Goal: Task Accomplishment & Management: Complete application form

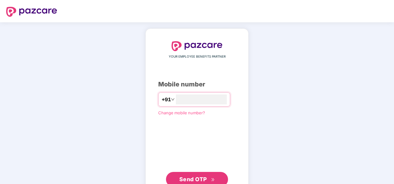
type input "**********"
click at [195, 179] on span "Send OTP" at bounding box center [193, 179] width 28 height 7
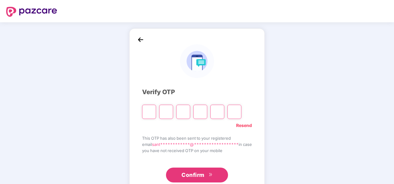
type input "*"
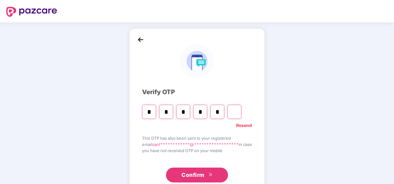
type input "*"
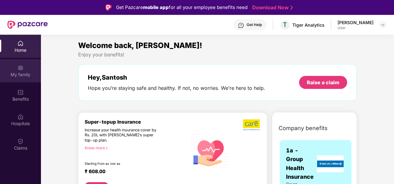
click at [18, 74] on div "My family" at bounding box center [20, 75] width 41 height 6
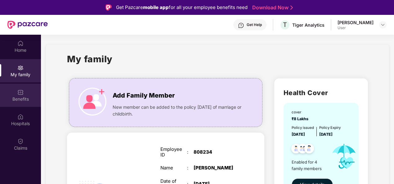
click at [19, 96] on div "Benefits" at bounding box center [20, 99] width 41 height 6
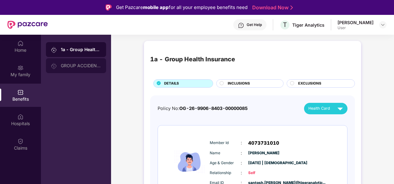
click at [88, 66] on div "GROUP ACCIDENTAL INSURANCE" at bounding box center [81, 65] width 40 height 5
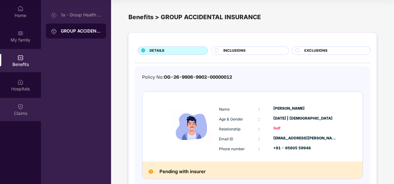
click at [22, 110] on div "Claims" at bounding box center [20, 109] width 41 height 23
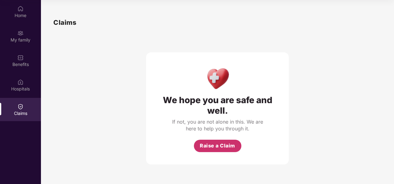
click at [230, 149] on span "Raise a Claim" at bounding box center [217, 146] width 35 height 8
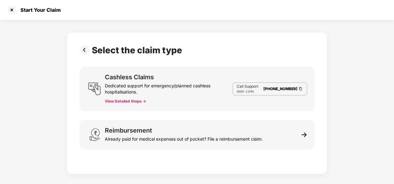
scroll to position [15, 0]
click at [12, 10] on div at bounding box center [12, 10] width 10 height 10
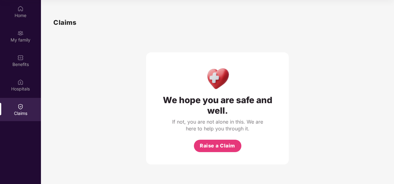
scroll to position [4, 0]
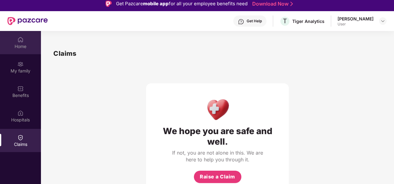
click at [22, 44] on div "Home" at bounding box center [20, 46] width 41 height 6
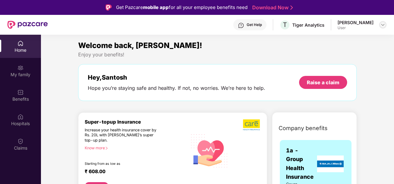
click at [384, 25] on img at bounding box center [383, 24] width 5 height 5
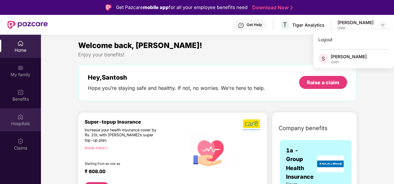
click at [24, 117] on div "Hospitals" at bounding box center [20, 119] width 41 height 23
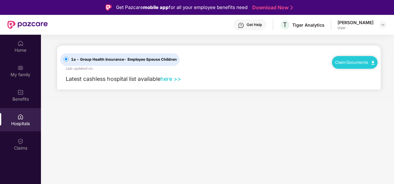
click at [171, 78] on link "here >>" at bounding box center [170, 79] width 21 height 7
